Goal: Task Accomplishment & Management: Use online tool/utility

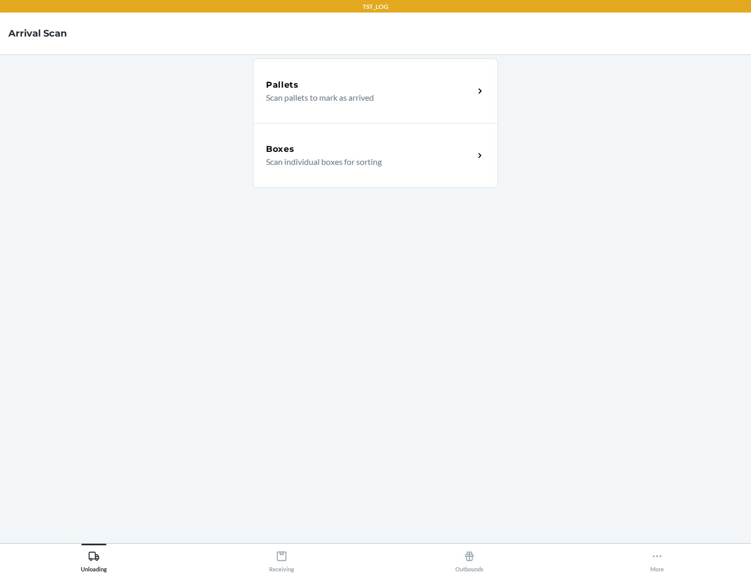
click at [370, 149] on div "Boxes" at bounding box center [370, 149] width 208 height 13
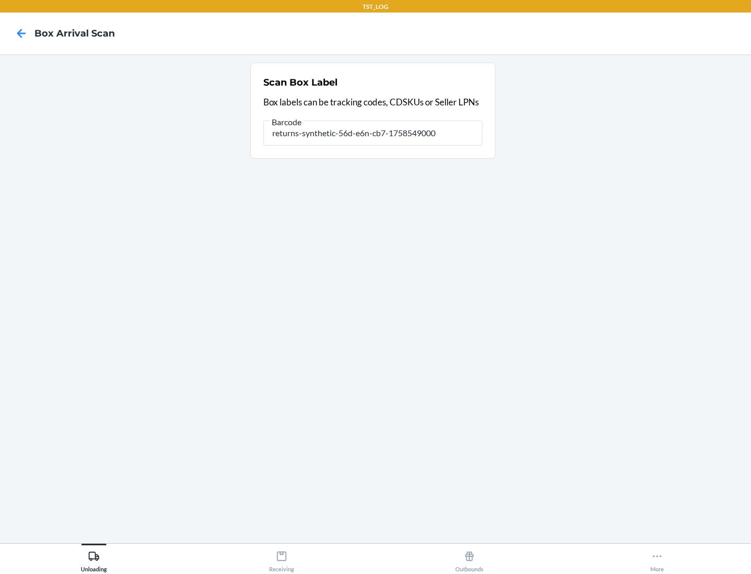
type input "returns-synthetic-56d-e6n-cb7-1758549000"
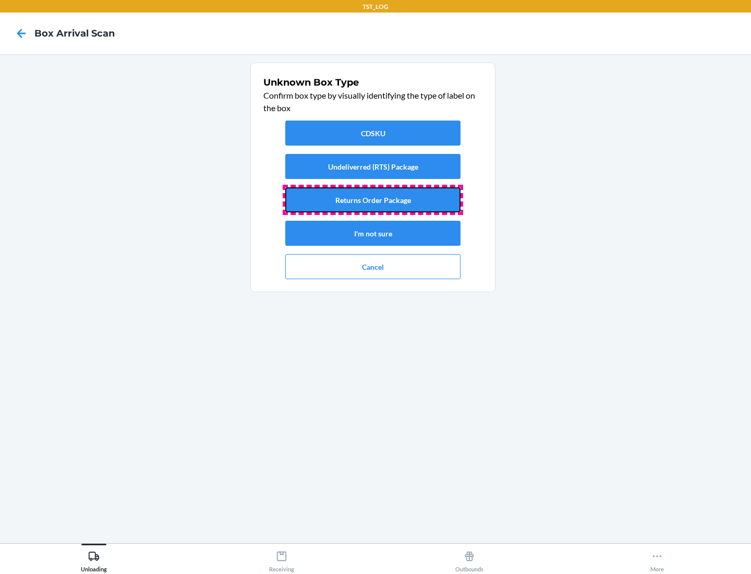
click at [373, 200] on button "Returns Order Package" at bounding box center [372, 199] width 175 height 25
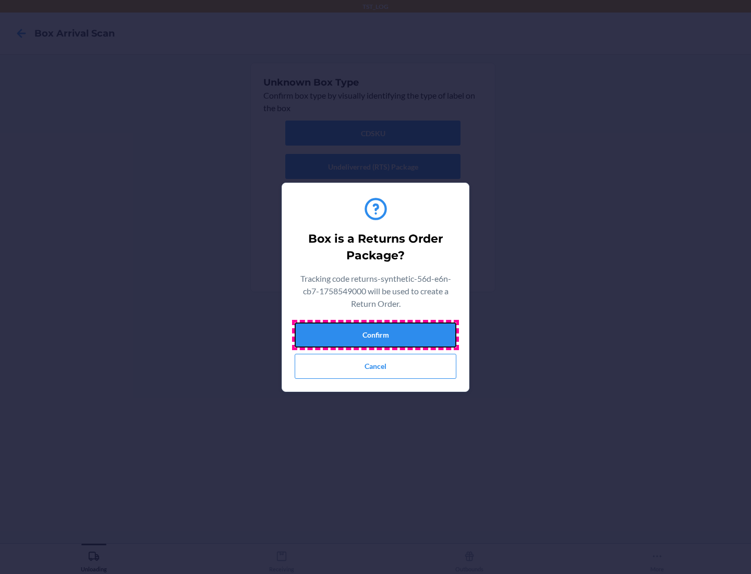
click at [376, 334] on button "Confirm" at bounding box center [376, 334] width 162 height 25
